Goal: Transaction & Acquisition: Purchase product/service

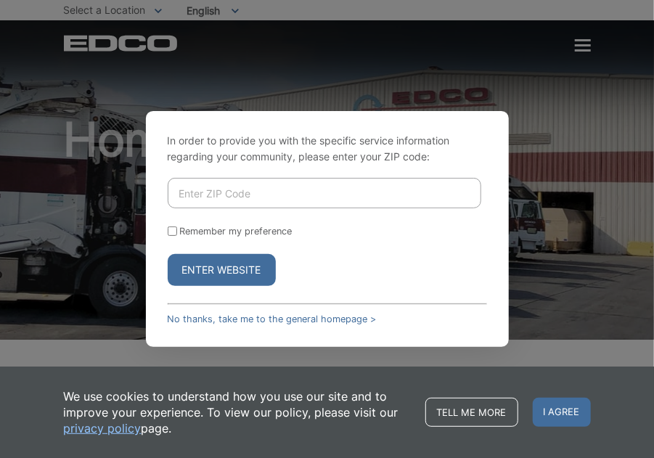
click at [232, 191] on input "Enter ZIP Code" at bounding box center [324, 193] width 313 height 30
type input "91945"
click at [171, 229] on input "Remember my preference" at bounding box center [172, 230] width 9 height 9
checkbox input "true"
click at [219, 269] on button "Enter Website" at bounding box center [222, 270] width 108 height 32
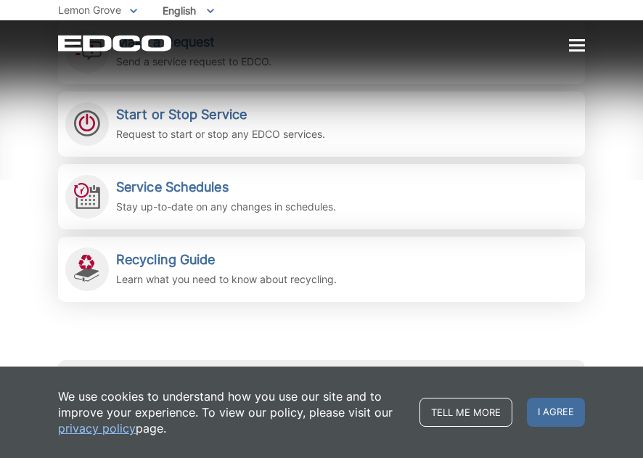
scroll to position [455, 0]
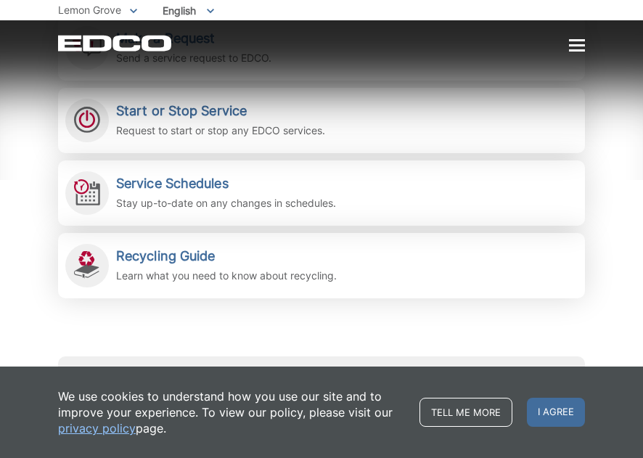
drag, startPoint x: 647, startPoint y: 60, endPoint x: 656, endPoint y: 125, distance: 65.2
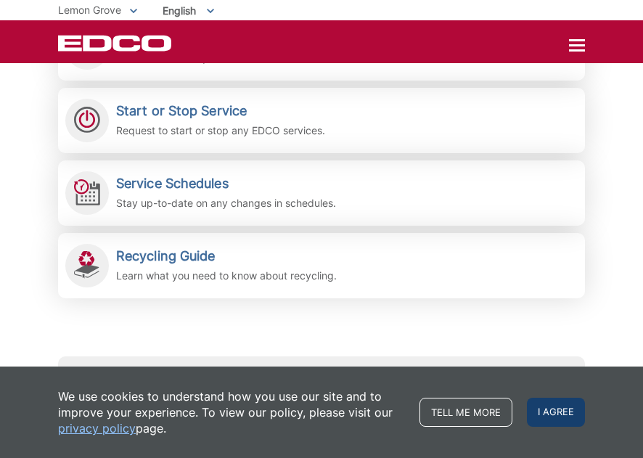
click at [546, 417] on span "I agree" at bounding box center [556, 412] width 58 height 29
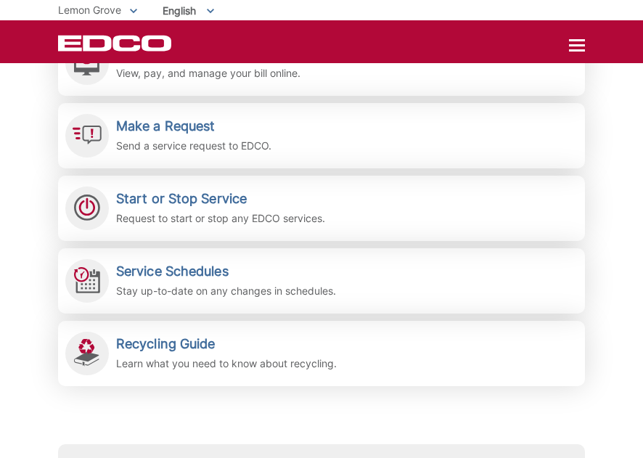
scroll to position [329, 0]
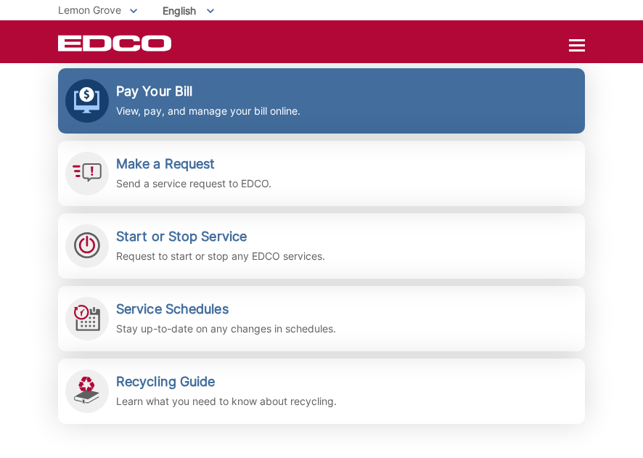
click at [220, 83] on h2 "Pay Your Bill" at bounding box center [208, 91] width 184 height 16
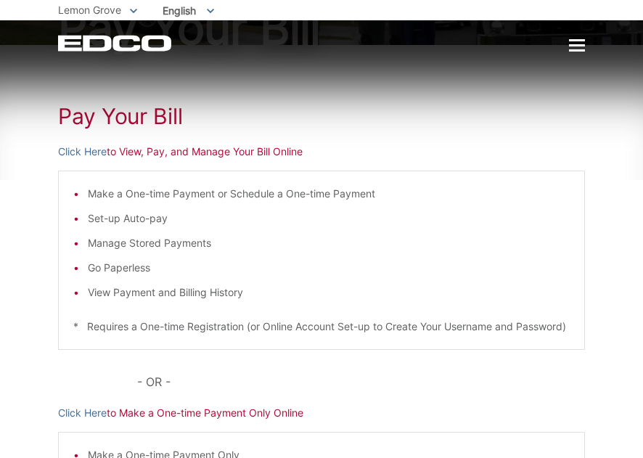
scroll to position [139, 0]
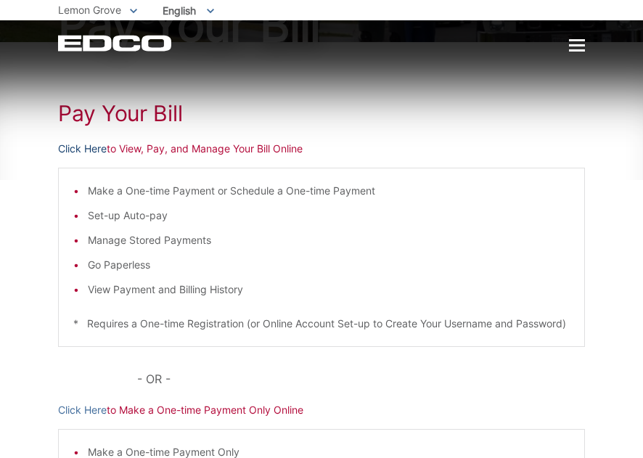
click at [89, 150] on link "Click Here" at bounding box center [82, 149] width 49 height 16
